Goal: Check status: Check status

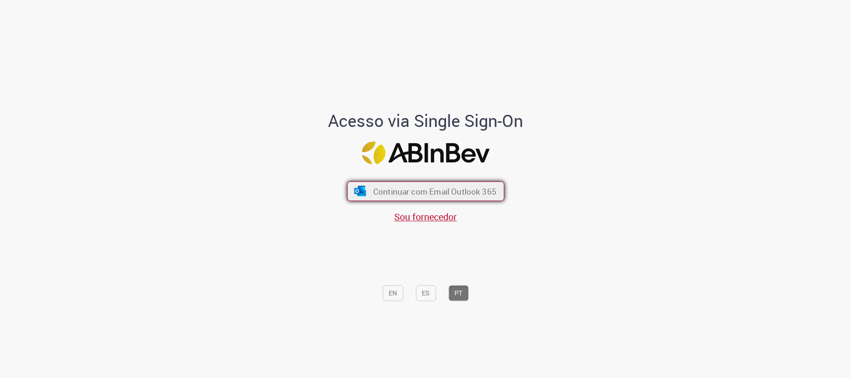
click at [418, 189] on span "Continuar com Email Outlook 365" at bounding box center [434, 191] width 123 height 11
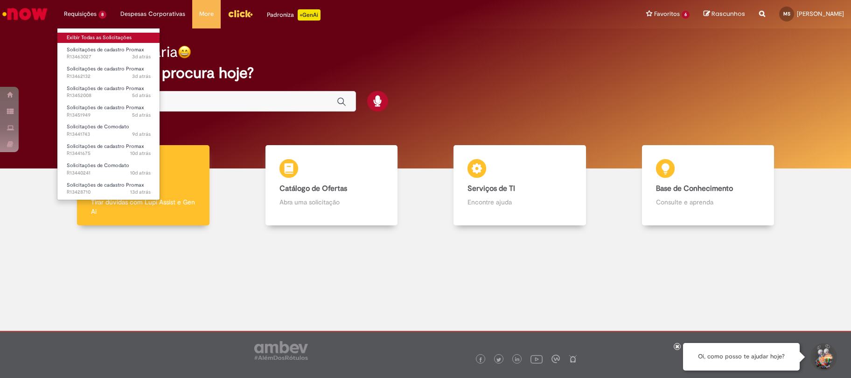
click at [93, 36] on link "Exibir Todas as Solicitações" at bounding box center [108, 38] width 103 height 10
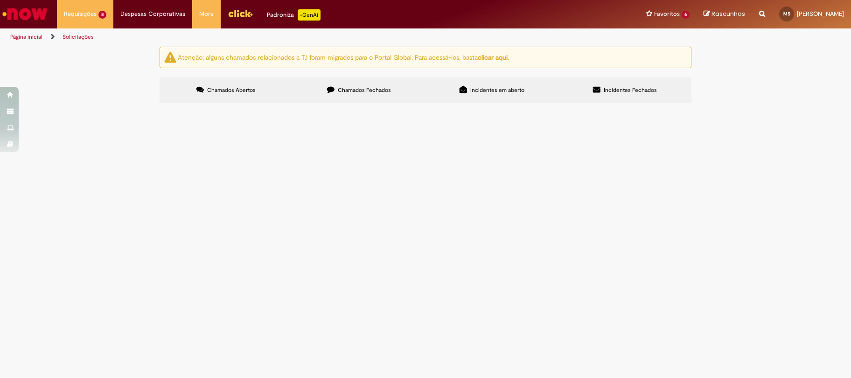
scroll to position [96, 0]
click at [0, 0] on span "5344 Pdv em cadastramento apto para compras" at bounding box center [0, 0] width 0 height 0
click at [0, 0] on td "5344 Pdv em cadastramento apto para compras" at bounding box center [0, 0] width 0 height 0
click at [0, 0] on span "5344 Pdv em cadastramento apto para compras" at bounding box center [0, 0] width 0 height 0
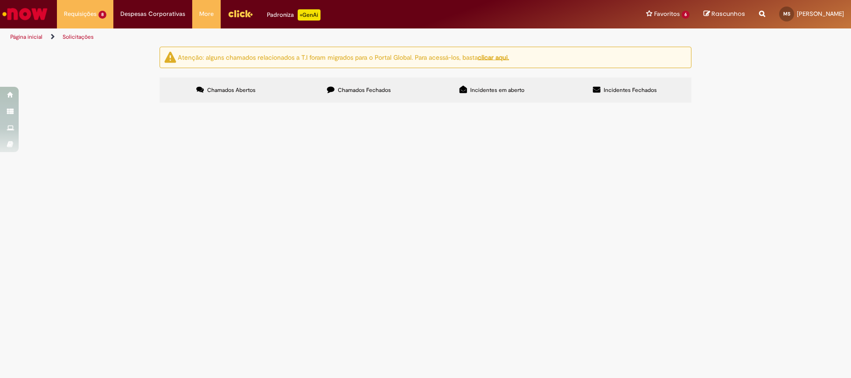
click at [0, 0] on td "5344 Pdv em cadastramento apto para compras" at bounding box center [0, 0] width 0 height 0
click at [0, 0] on span "5344 Pdv em cadastramento apto para compras" at bounding box center [0, 0] width 0 height 0
click at [0, 0] on span "75537 NO - CDD NOVA [DATE] - 638 511 Quinzenal [DATE] CDD para CDD 52639 NO - C…" at bounding box center [0, 0] width 0 height 0
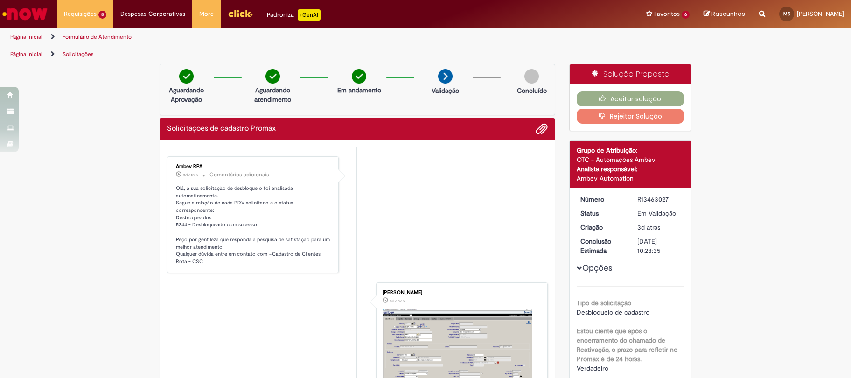
click at [171, 161] on div "Ambev RPA 3d atrás 3 dias atrás Comentários adicionais Olá, a sua solicitação d…" at bounding box center [253, 214] width 166 height 111
click at [176, 217] on p "Olá, a sua solicitação de desbloqueio foi analisada automaticamente. Segue a re…" at bounding box center [253, 225] width 155 height 81
copy p "5344"
